Goal: Task Accomplishment & Management: Use online tool/utility

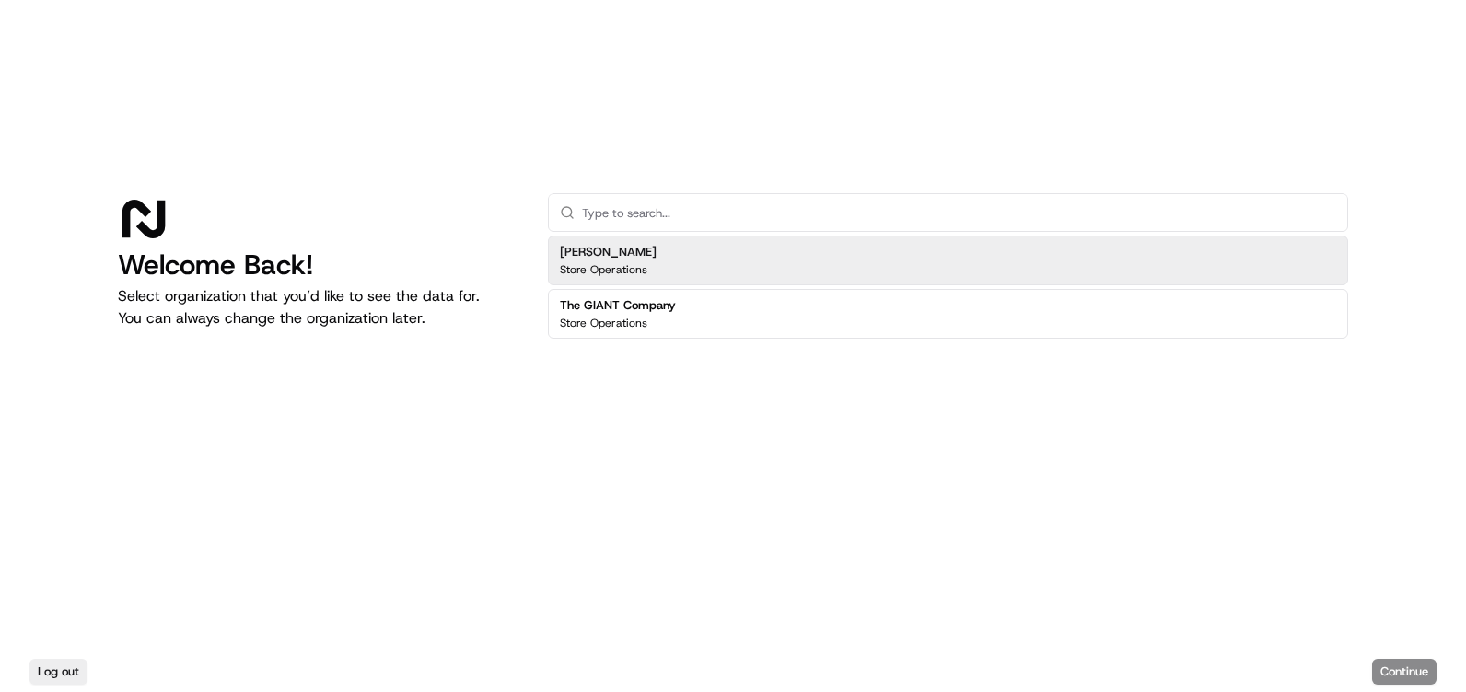
click at [685, 261] on div "[PERSON_NAME] Store Operations" at bounding box center [948, 261] width 800 height 50
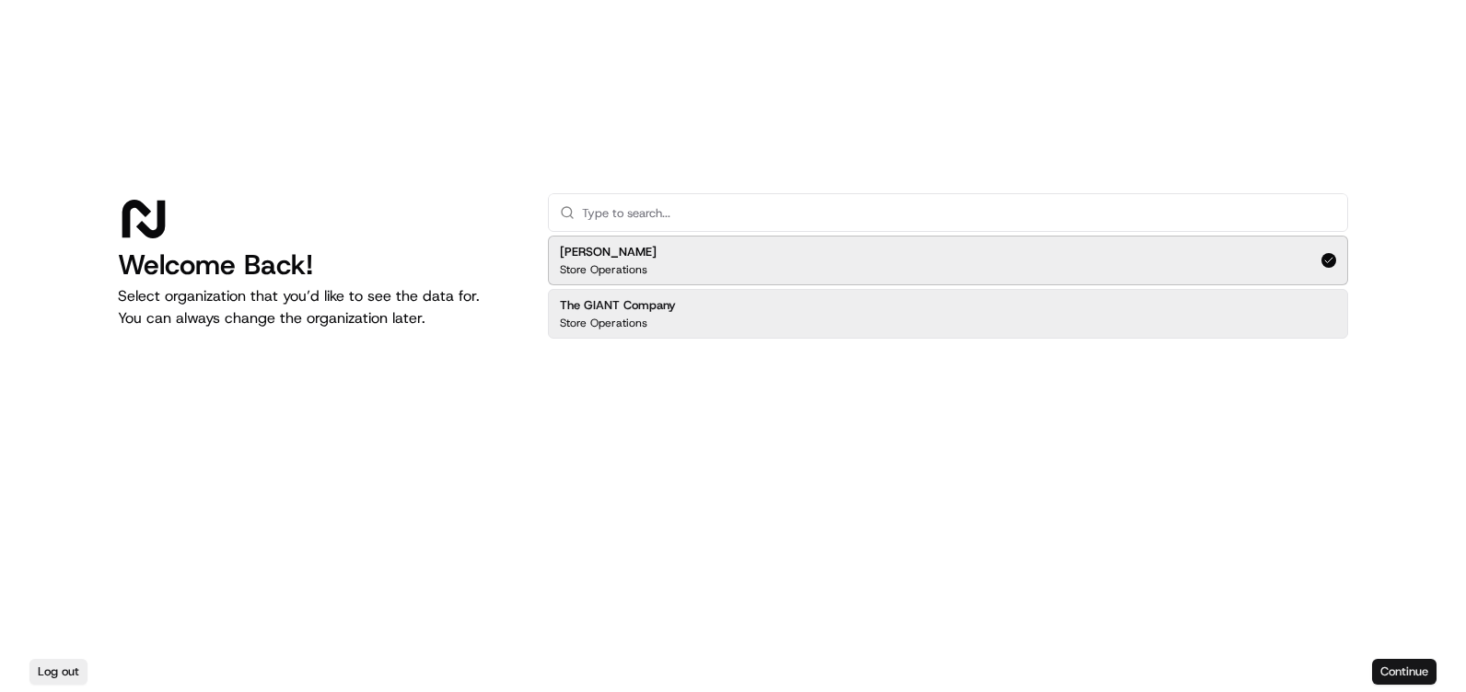
click at [1417, 663] on button "Continue" at bounding box center [1404, 672] width 64 height 26
